Goal: Information Seeking & Learning: Learn about a topic

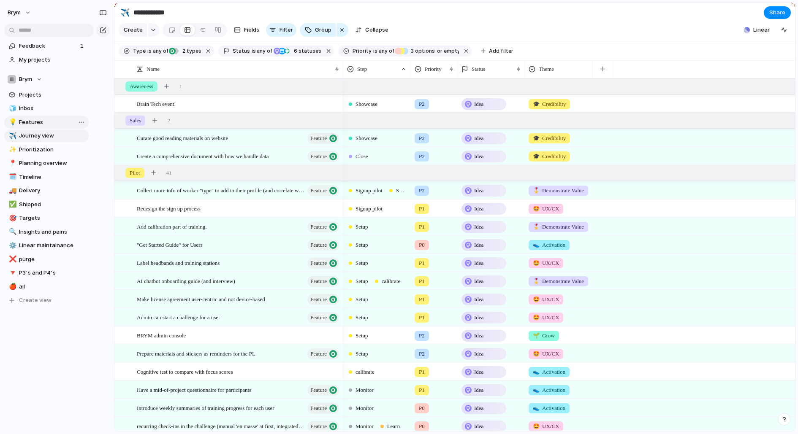
click at [50, 123] on span "Features" at bounding box center [52, 122] width 67 height 8
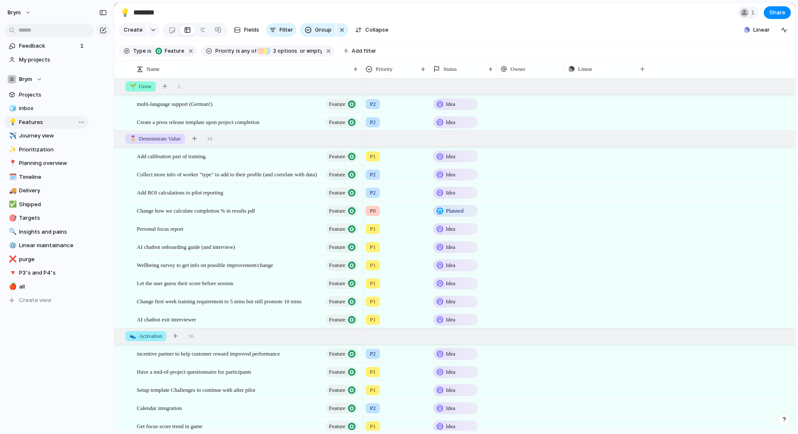
type input "********"
click at [197, 141] on div "button" at bounding box center [194, 138] width 5 height 5
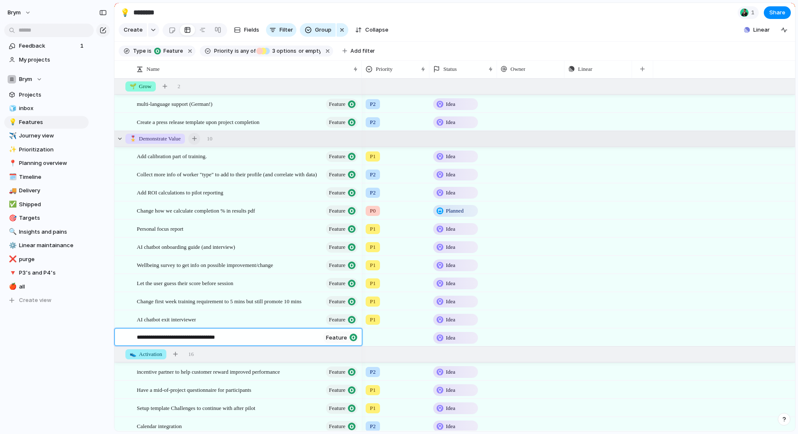
type textarea "**********"
click at [376, 337] on div at bounding box center [395, 336] width 67 height 14
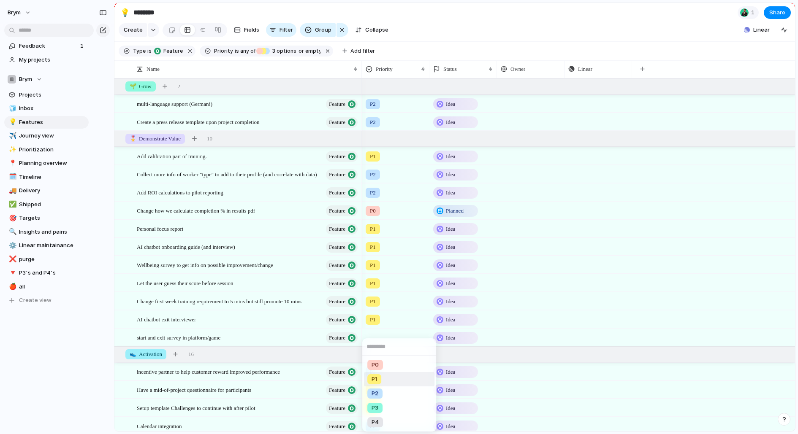
click at [376, 379] on span "P1" at bounding box center [373, 379] width 5 height 8
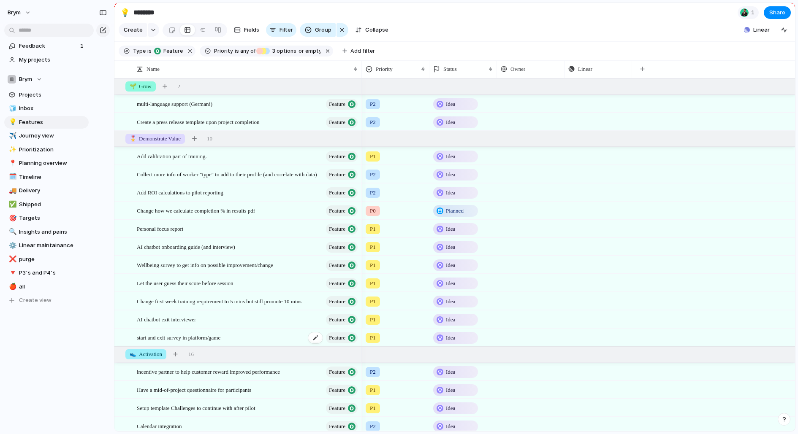
click at [212, 338] on span "start and exit survey in platform/game" at bounding box center [179, 338] width 84 height 10
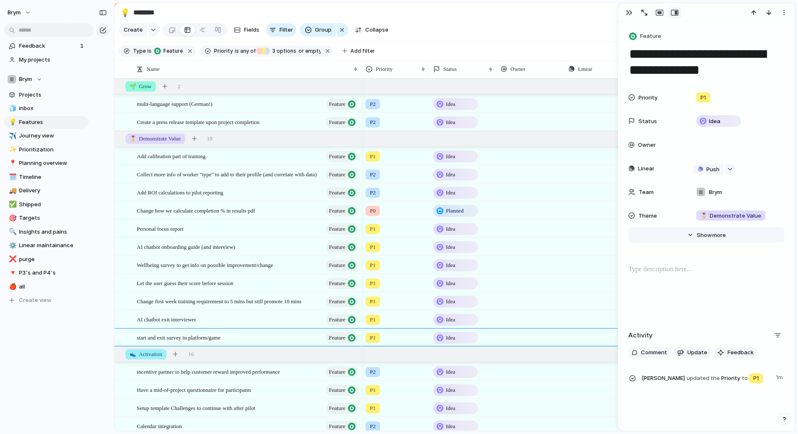
click at [695, 239] on button "Hide Show more" at bounding box center [706, 234] width 156 height 15
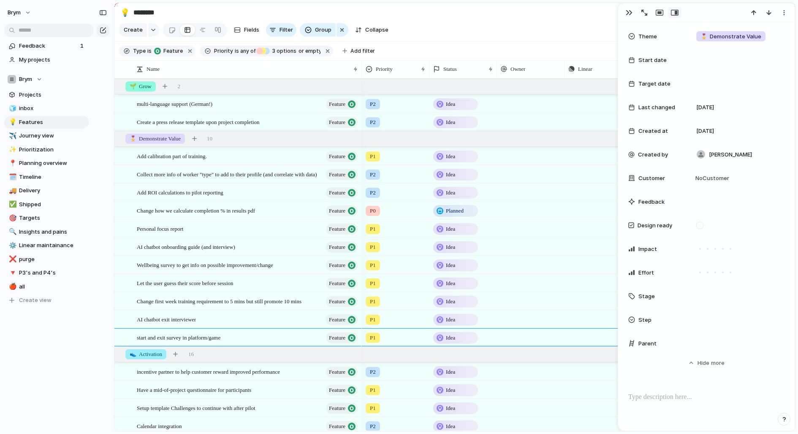
scroll to position [192, 0]
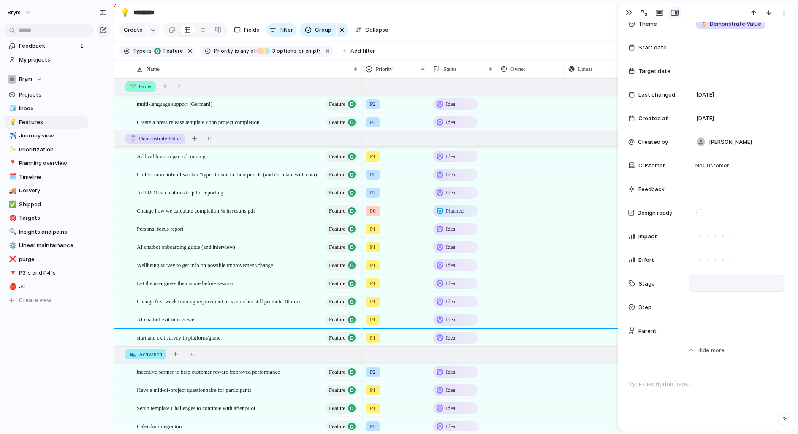
click at [706, 287] on div at bounding box center [737, 283] width 88 height 9
click at [732, 342] on li "Pilot" at bounding box center [729, 342] width 70 height 14
click at [627, 13] on div "button" at bounding box center [628, 12] width 7 height 7
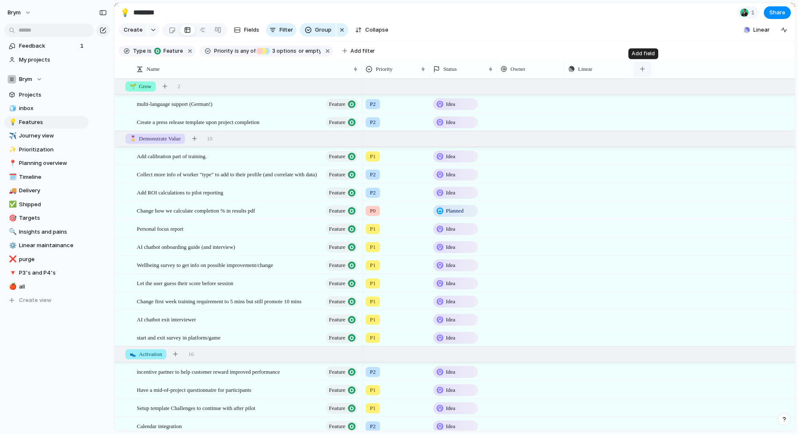
click at [640, 68] on div "button" at bounding box center [642, 69] width 5 height 5
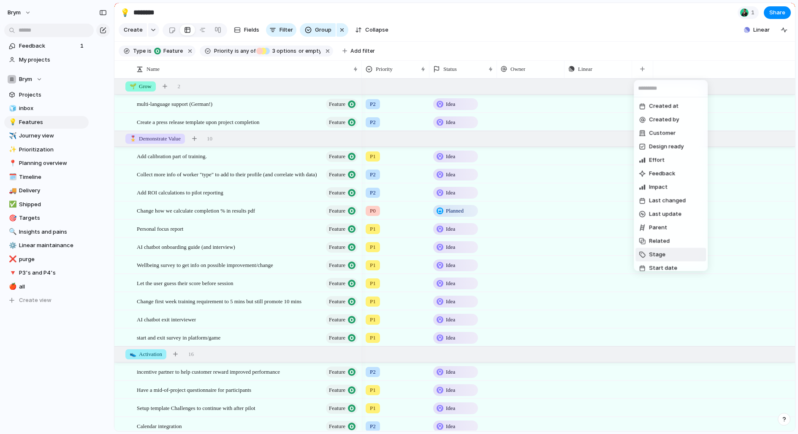
click at [659, 253] on span "Stage" at bounding box center [657, 255] width 16 height 8
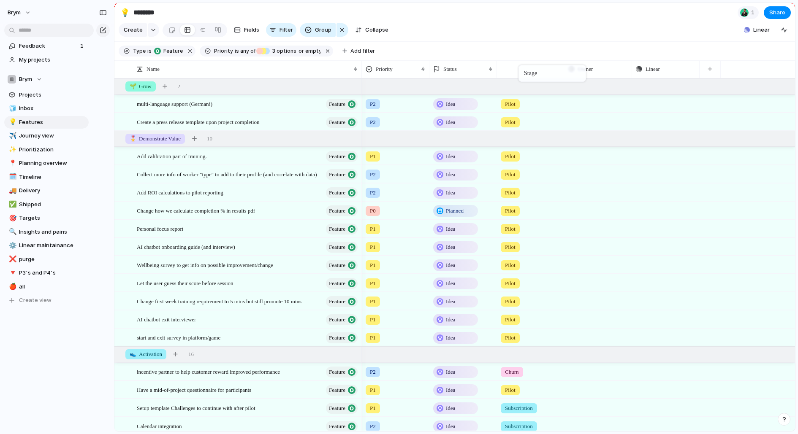
drag, startPoint x: 673, startPoint y: 69, endPoint x: 522, endPoint y: 67, distance: 150.3
click at [220, 340] on span "start and exit survey in platform/game" at bounding box center [179, 338] width 84 height 10
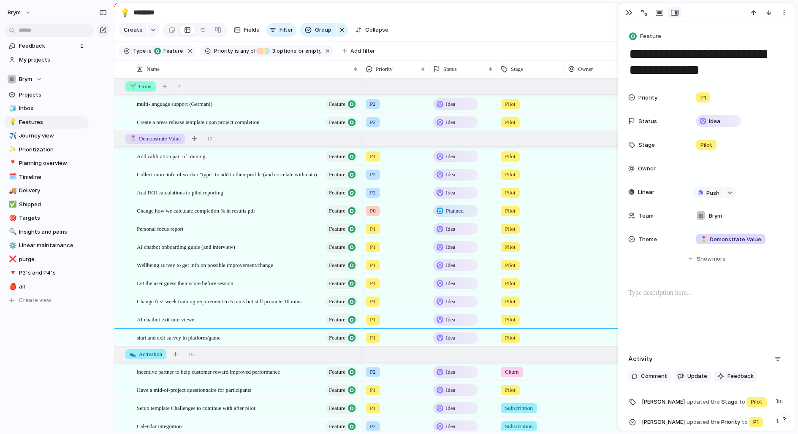
scroll to position [66, 0]
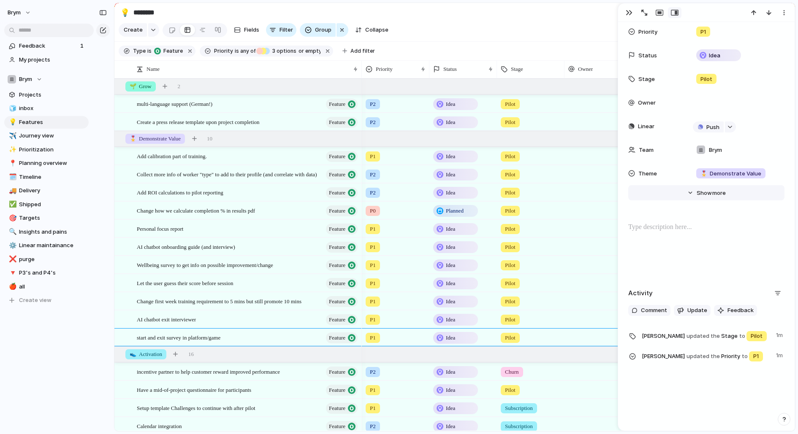
click at [704, 192] on span "Show" at bounding box center [703, 193] width 15 height 8
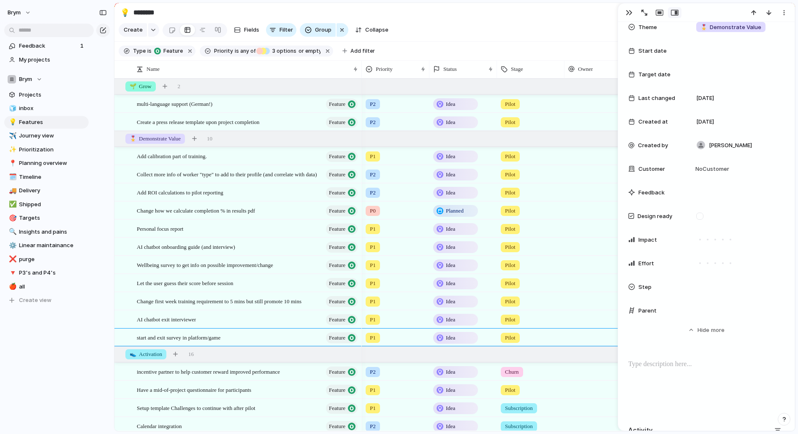
scroll to position [215, 0]
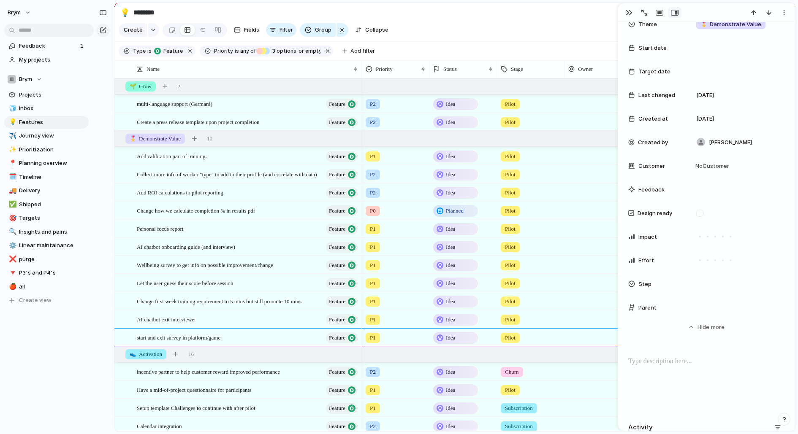
click at [645, 284] on span "Step" at bounding box center [644, 284] width 13 height 8
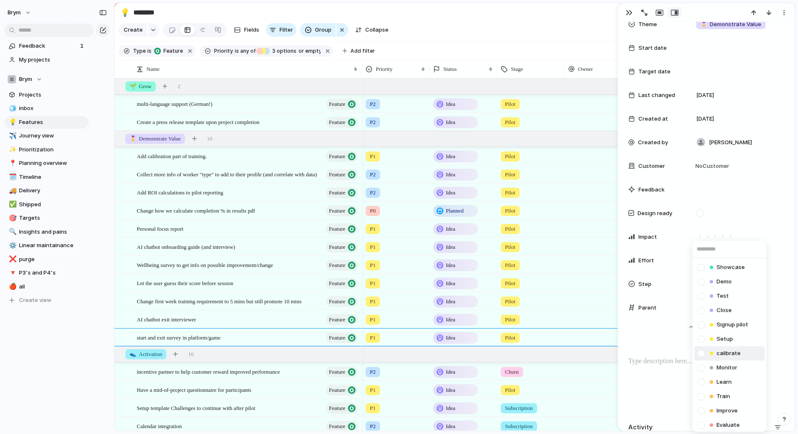
click at [744, 350] on li "calibrate" at bounding box center [729, 353] width 70 height 14
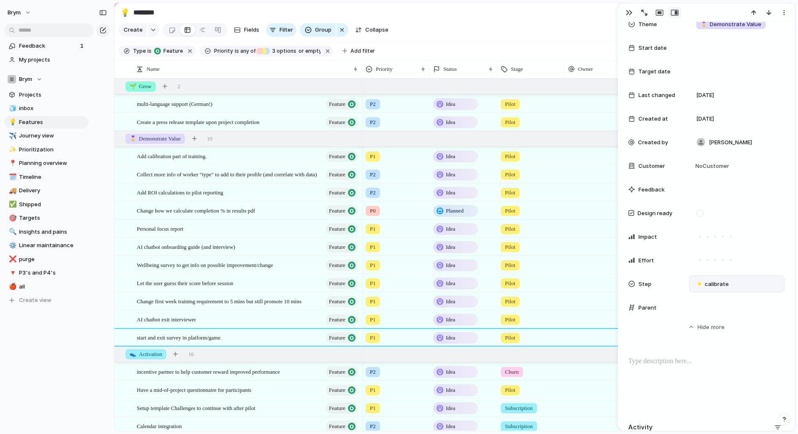
click at [738, 288] on div "calibrate" at bounding box center [737, 283] width 88 height 9
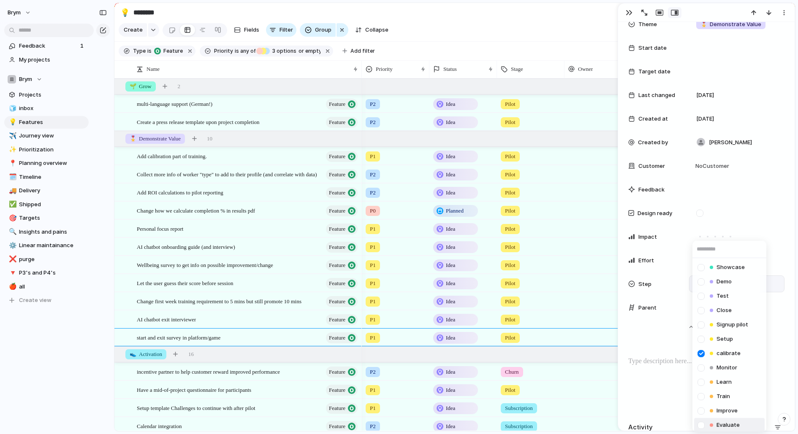
click at [721, 424] on span "Evaluate" at bounding box center [727, 425] width 23 height 8
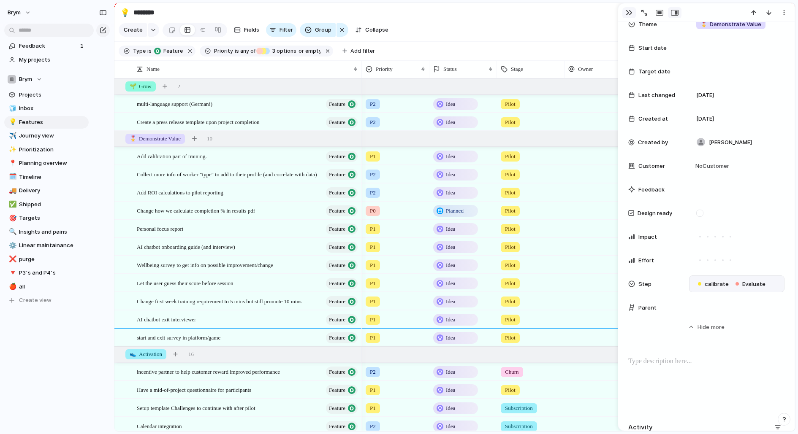
click at [626, 13] on div "button" at bounding box center [628, 12] width 7 height 7
